Goal: Navigation & Orientation: Find specific page/section

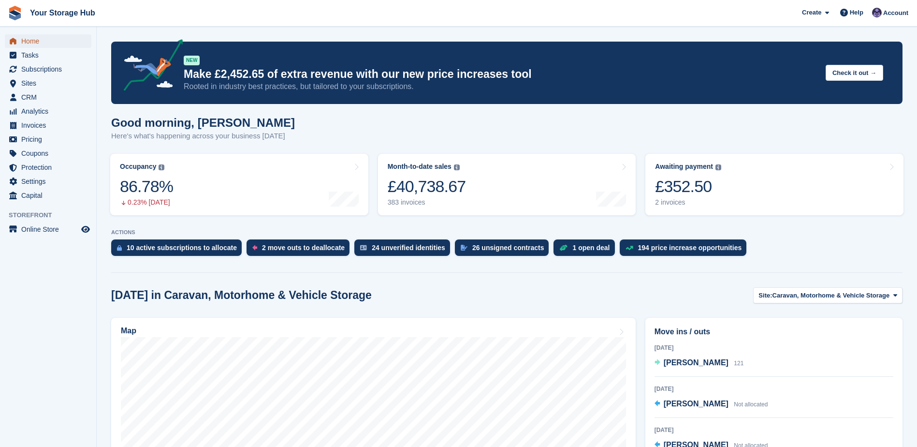
drag, startPoint x: 0, startPoint y: 0, endPoint x: 25, endPoint y: 45, distance: 51.7
click at [25, 45] on span "Home" at bounding box center [50, 41] width 58 height 14
click at [21, 35] on link "Home" at bounding box center [48, 41] width 87 height 14
click at [40, 39] on span "Home" at bounding box center [50, 41] width 58 height 14
